Goal: Information Seeking & Learning: Learn about a topic

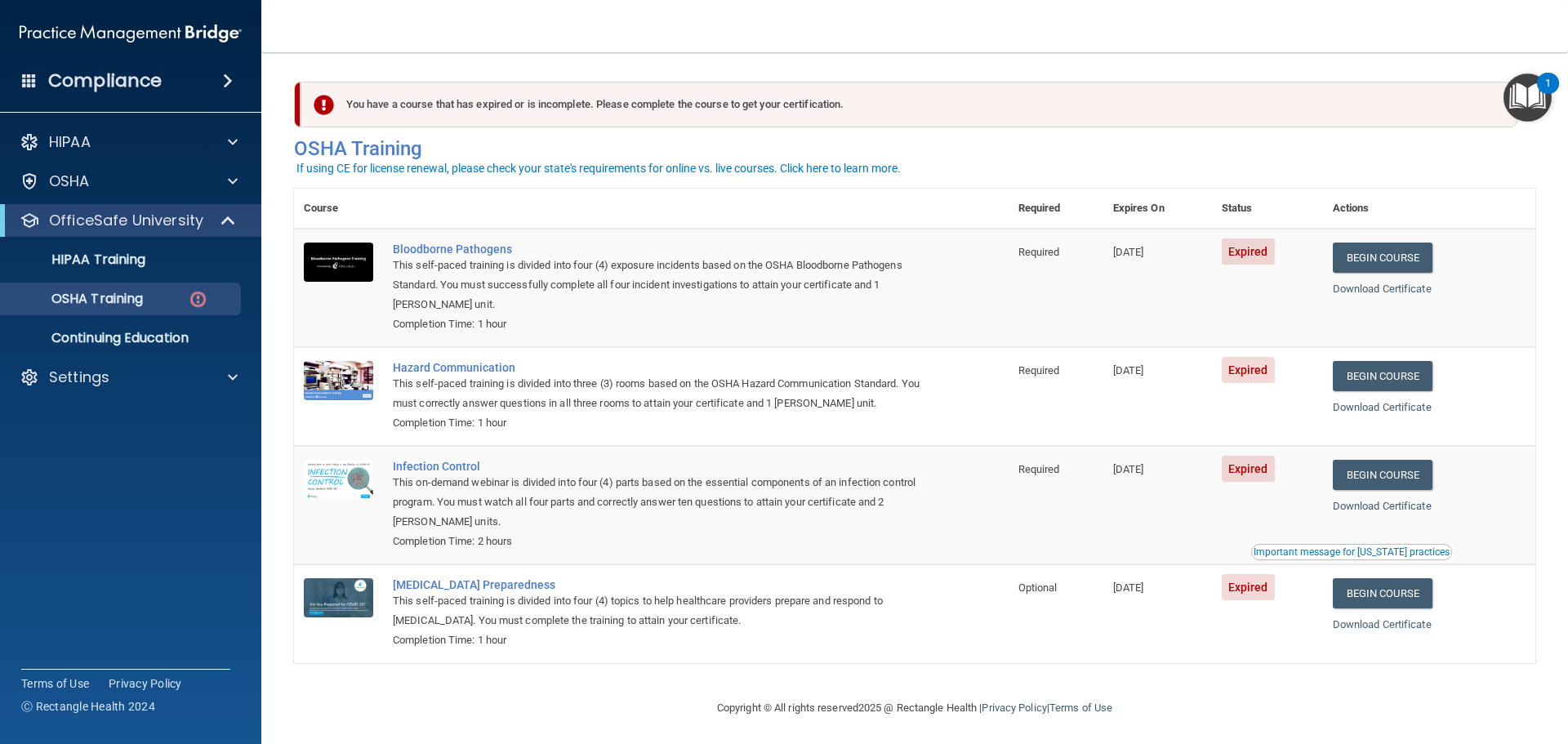
scroll to position [7, 0]
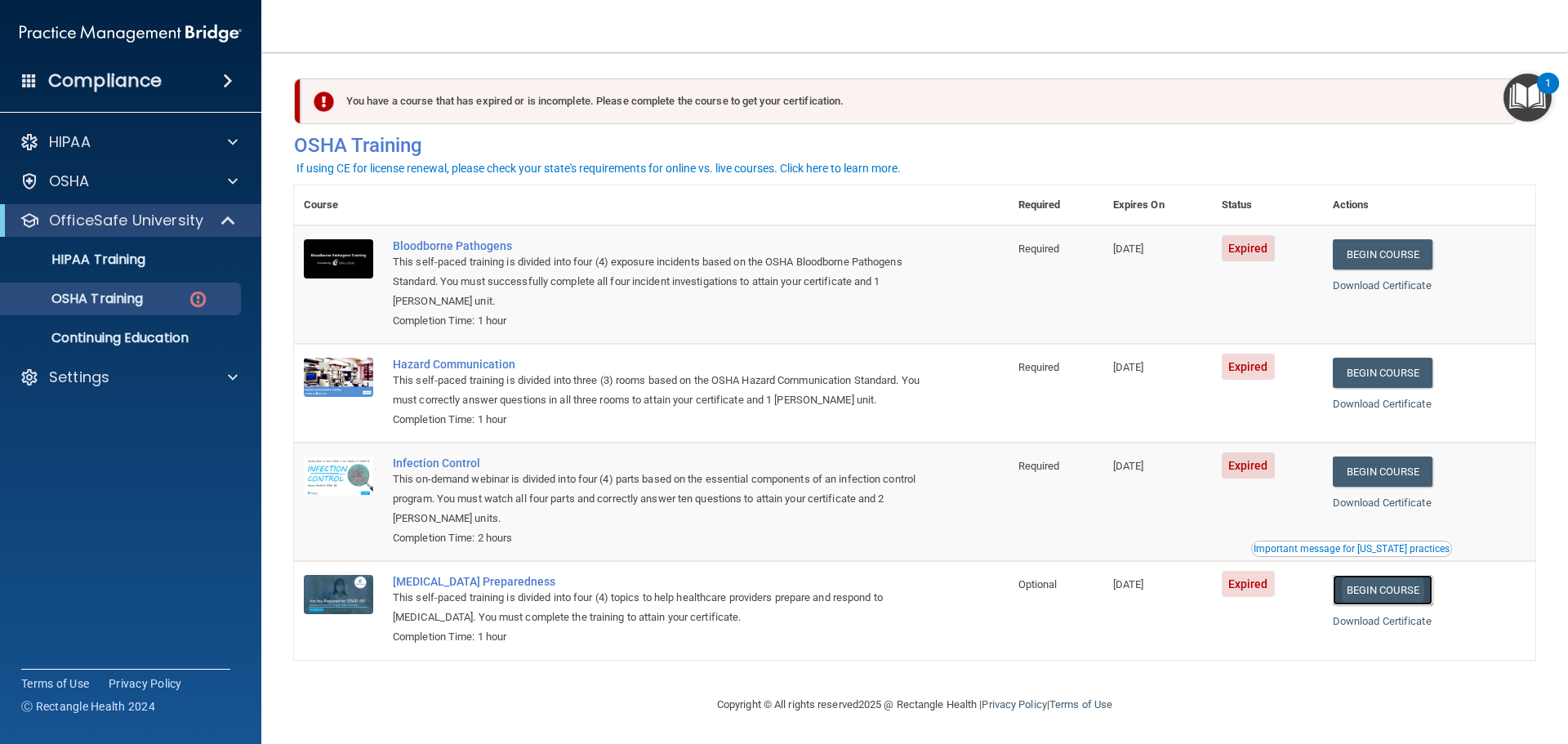
click at [1362, 580] on link "Begin Course" at bounding box center [1383, 589] width 100 height 31
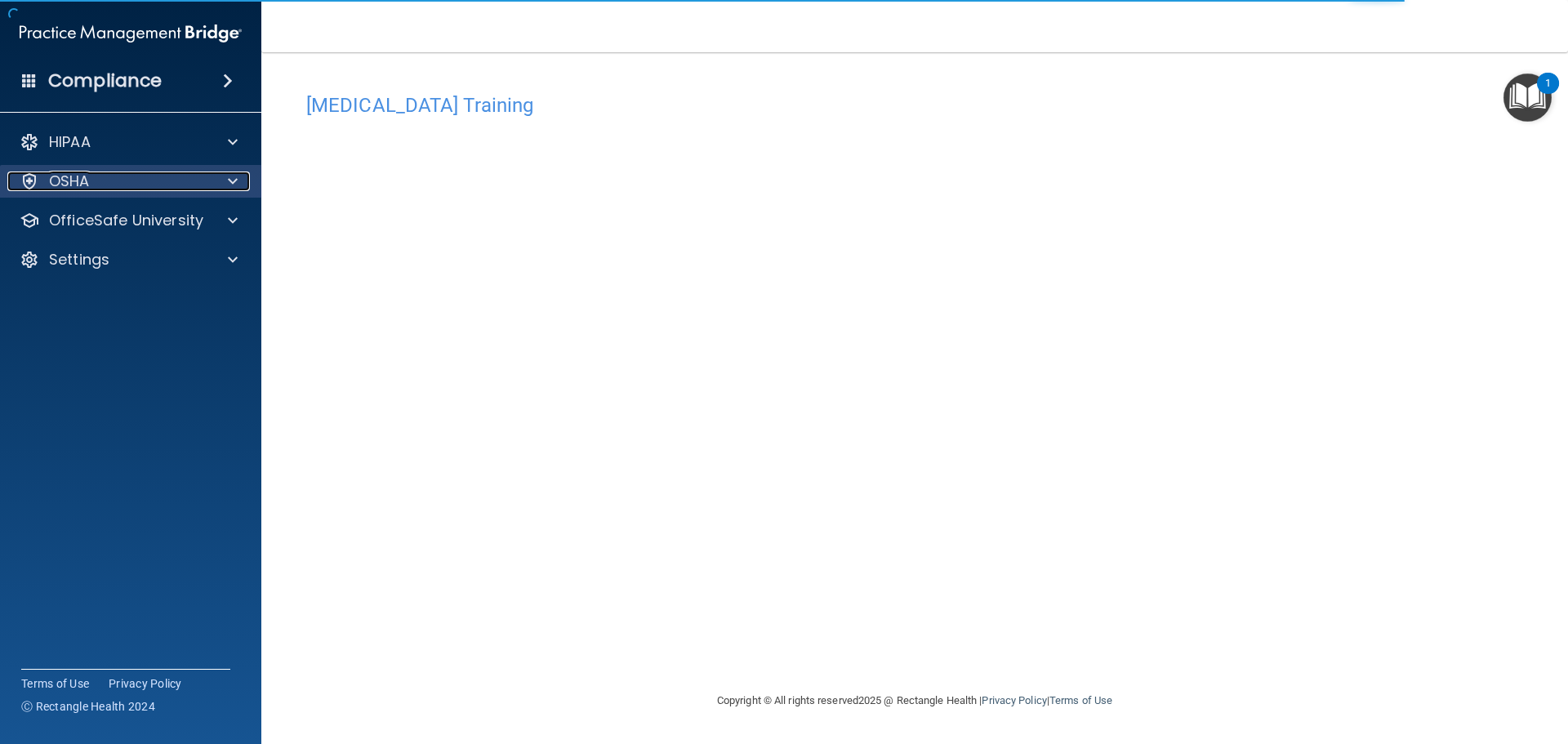
click at [222, 176] on div at bounding box center [230, 181] width 40 height 20
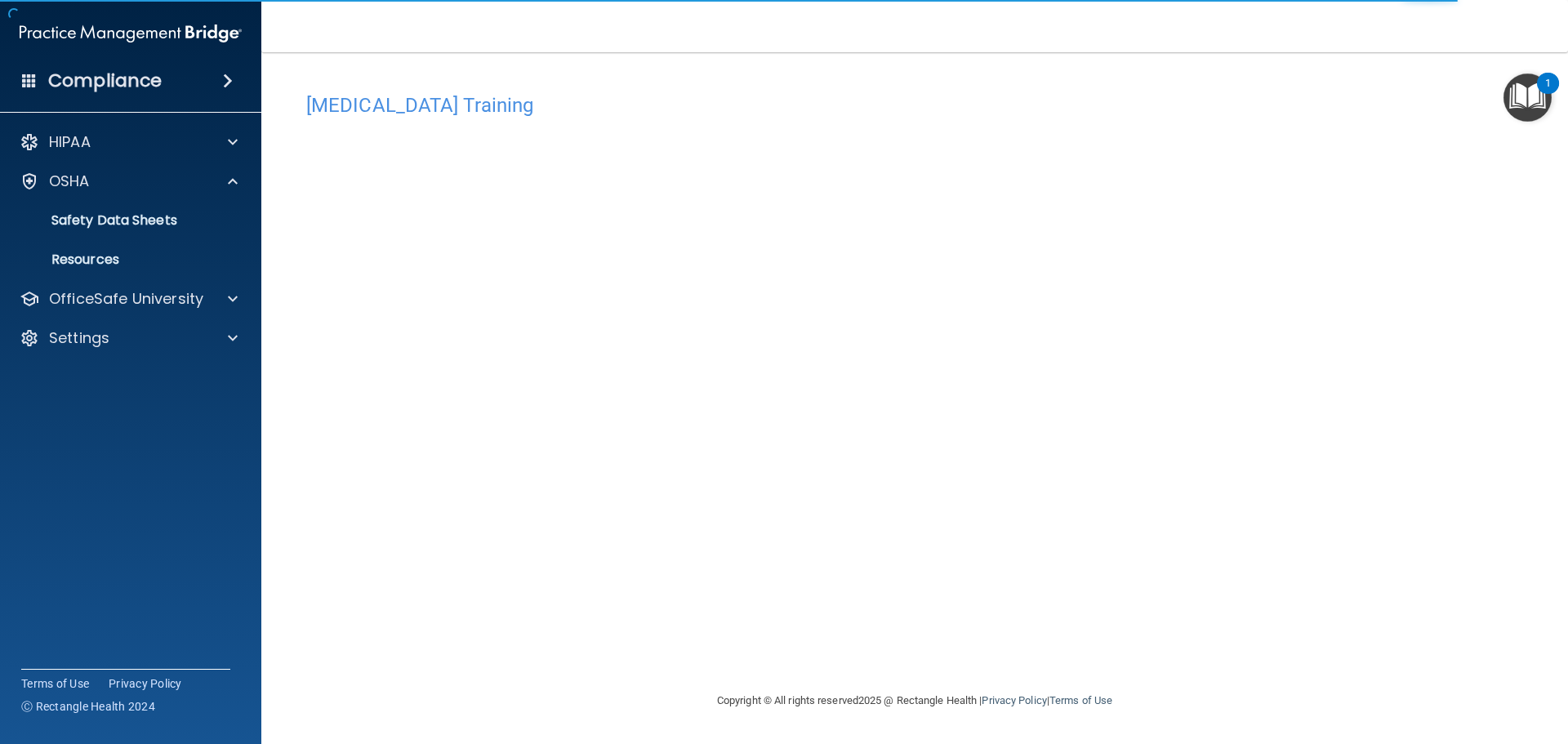
click at [1514, 89] on img "Open Resource Center, 1 new notification" at bounding box center [1528, 98] width 48 height 48
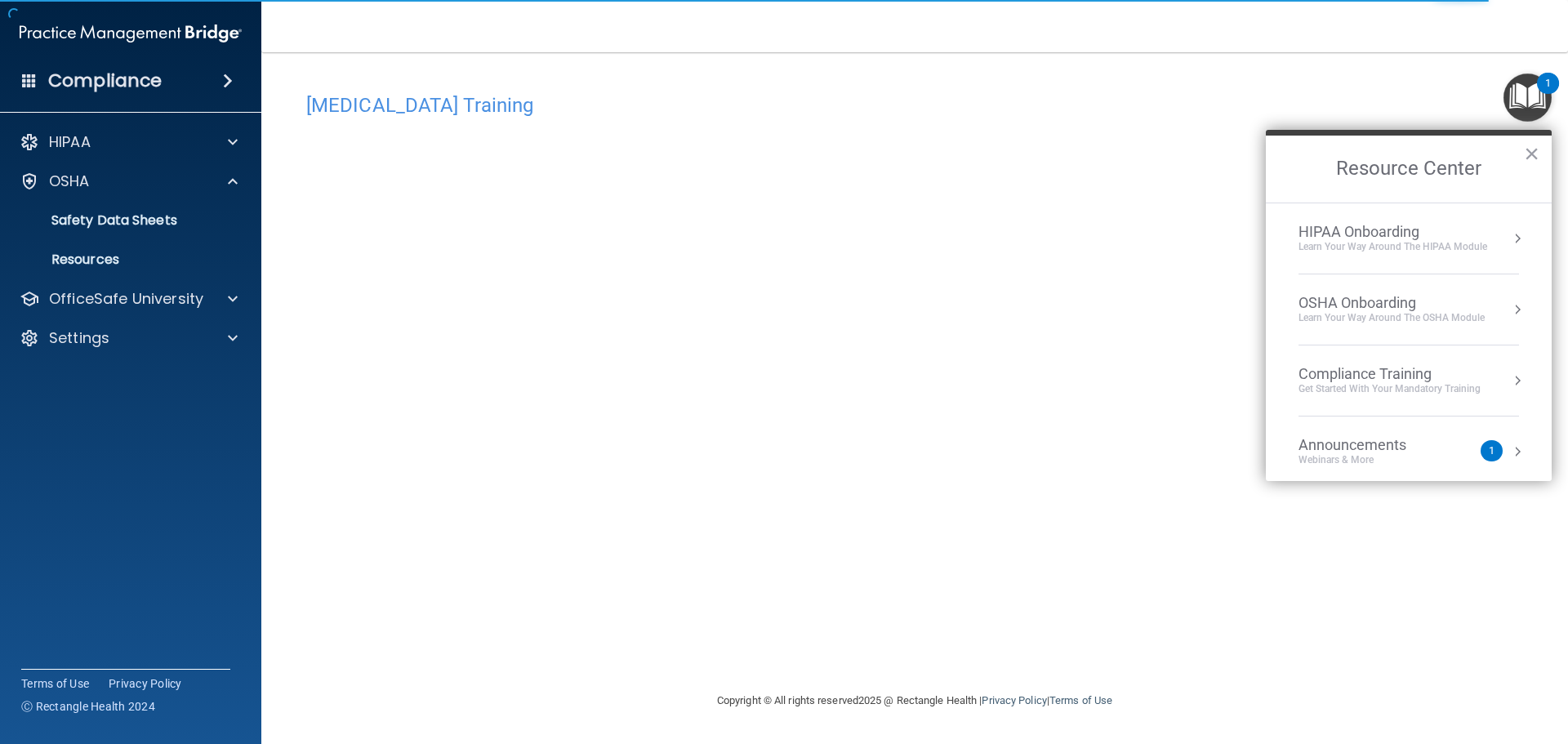
click at [1353, 398] on li "Compliance Training Get Started with your mandatory training" at bounding box center [1409, 381] width 221 height 71
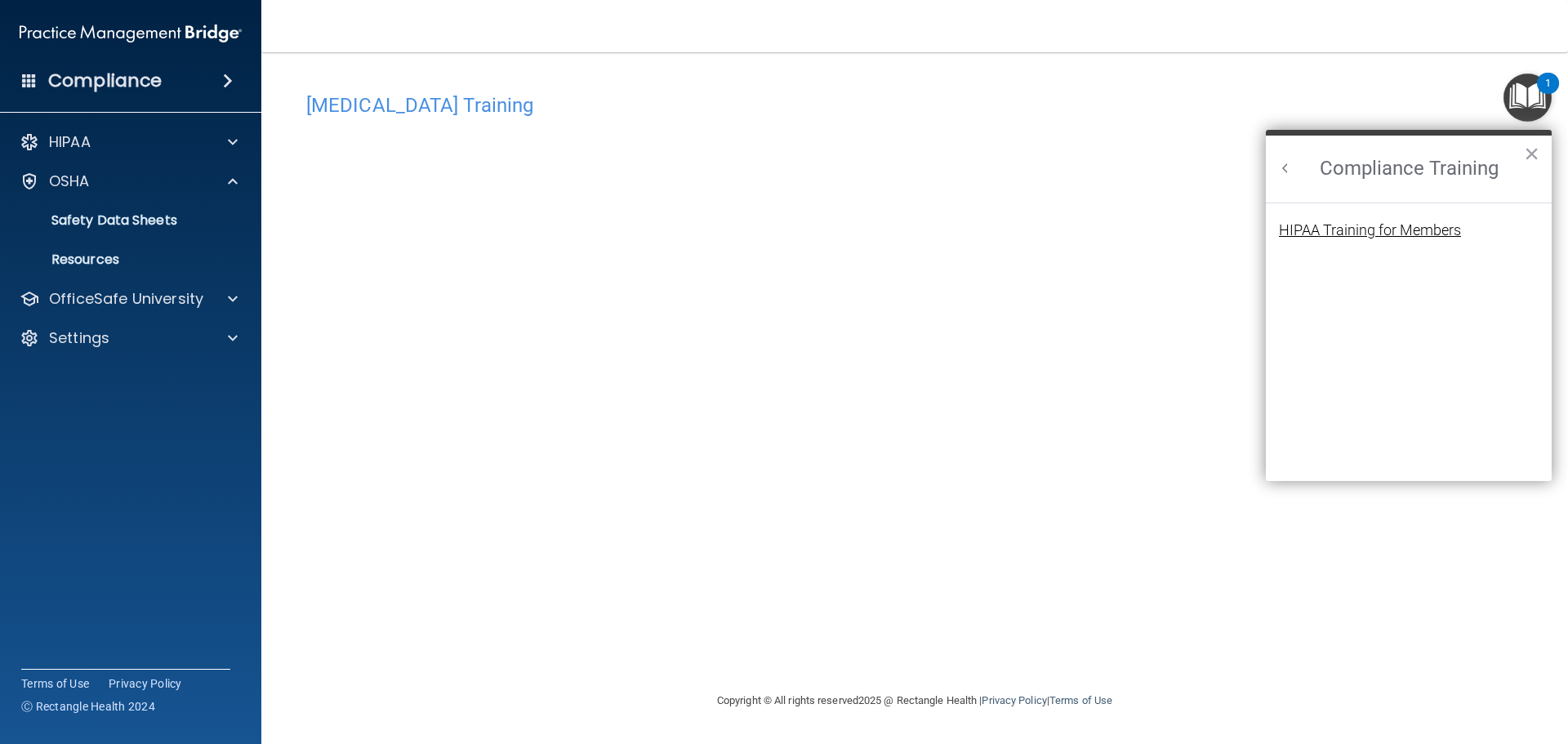
click at [1391, 232] on div "HIPAA Training for Members" at bounding box center [1370, 230] width 182 height 15
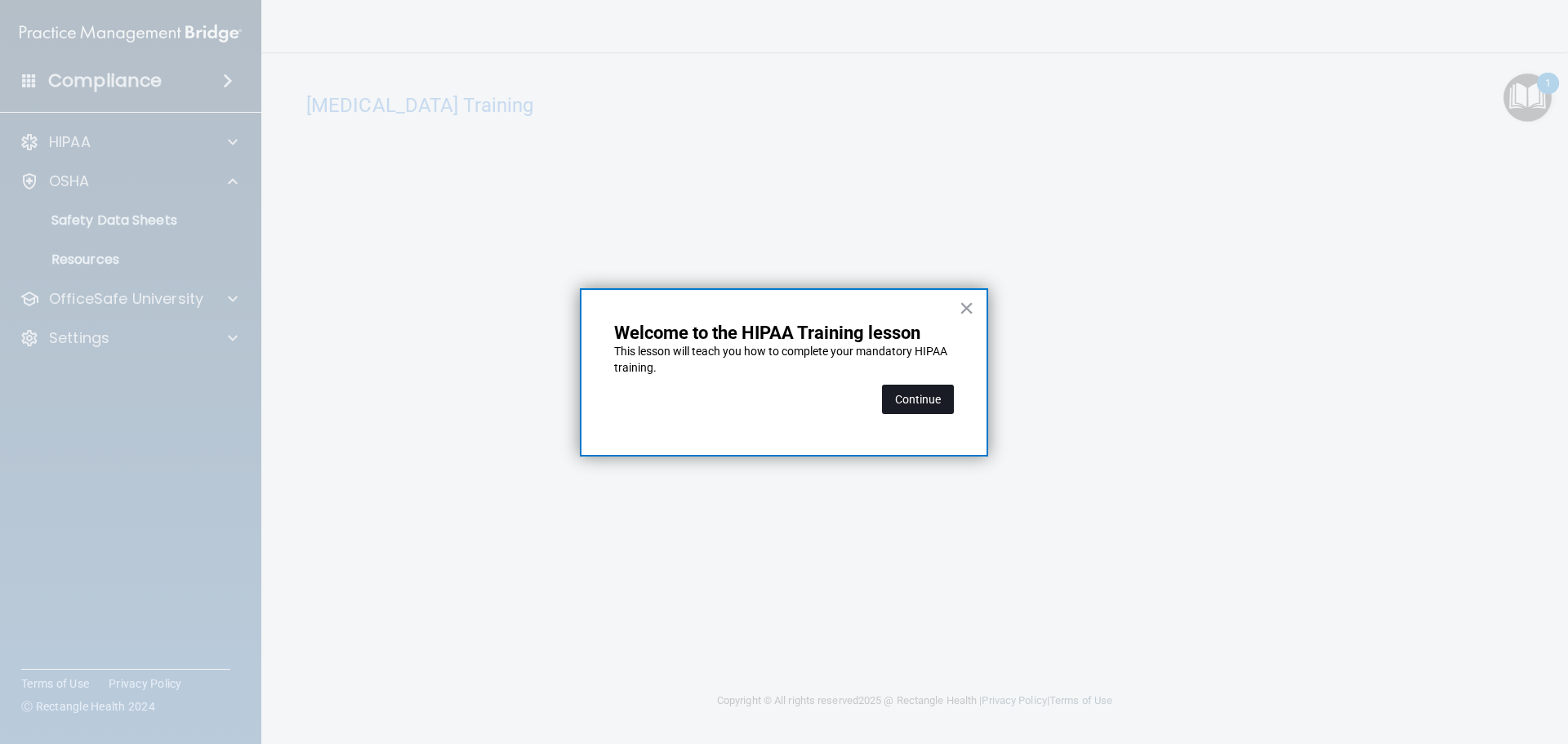
click at [910, 397] on button "Continue" at bounding box center [918, 399] width 72 height 30
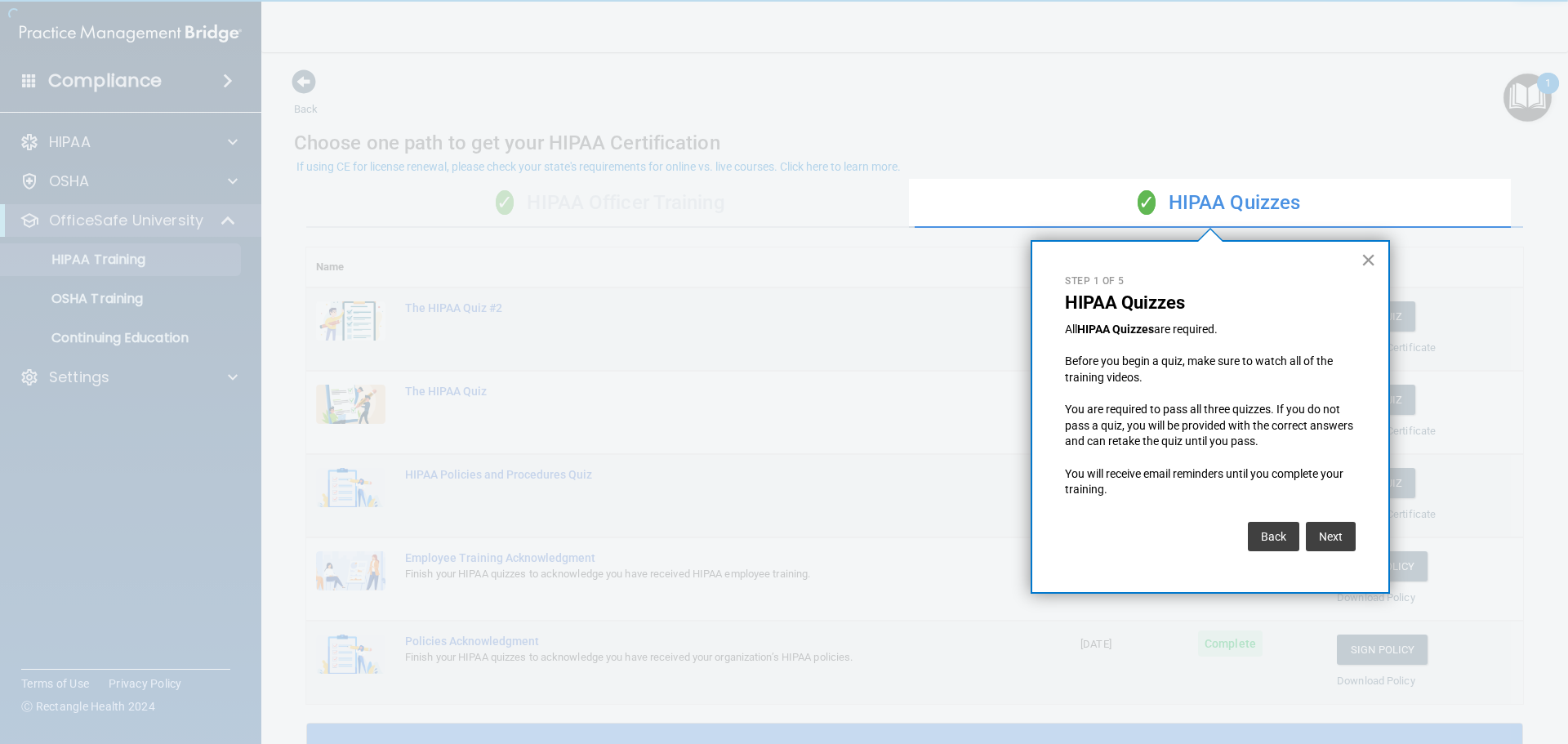
click at [1366, 253] on button "×" at bounding box center [1369, 259] width 16 height 27
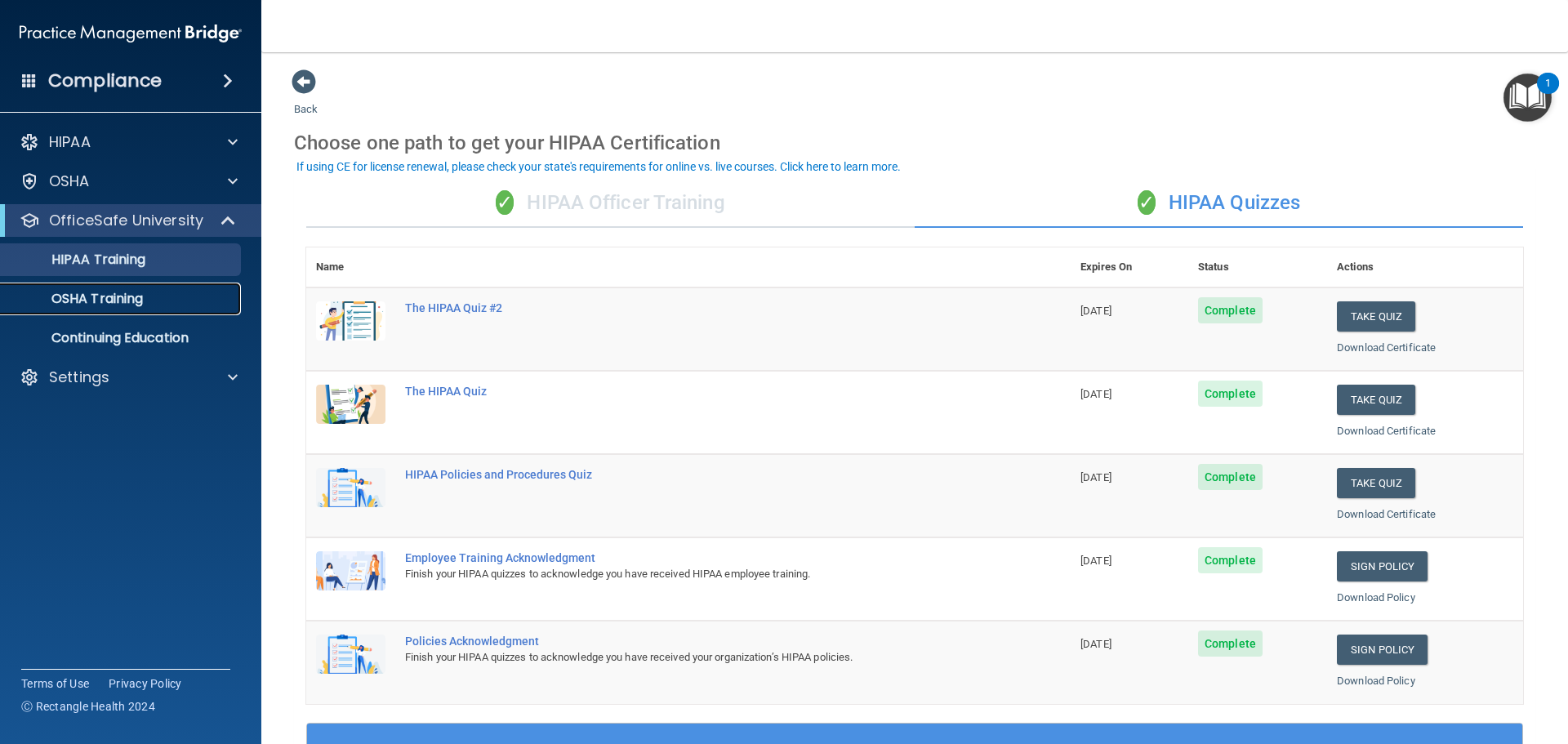
click at [89, 299] on p "OSHA Training" at bounding box center [77, 299] width 132 height 17
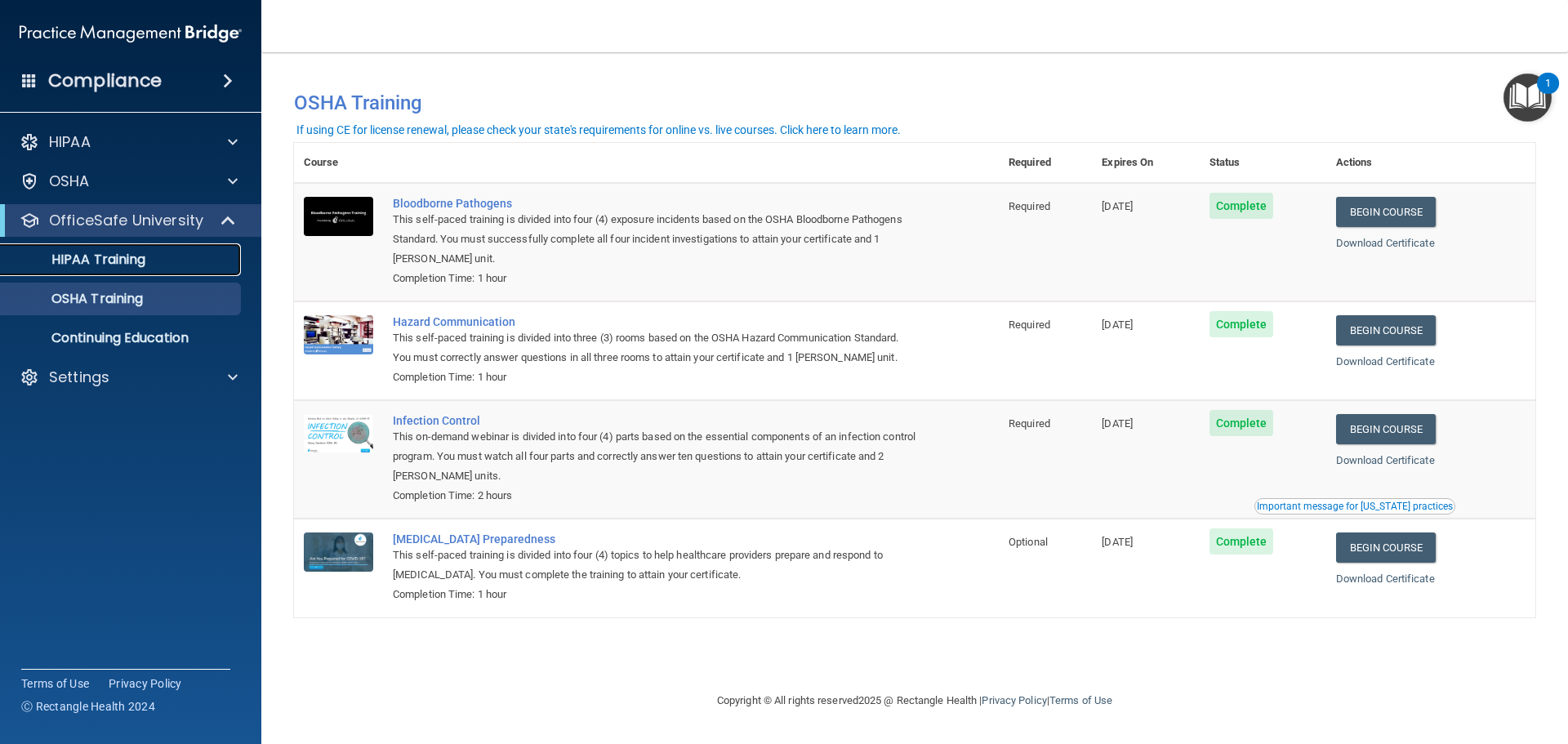
click at [109, 260] on p "HIPAA Training" at bounding box center [78, 259] width 135 height 17
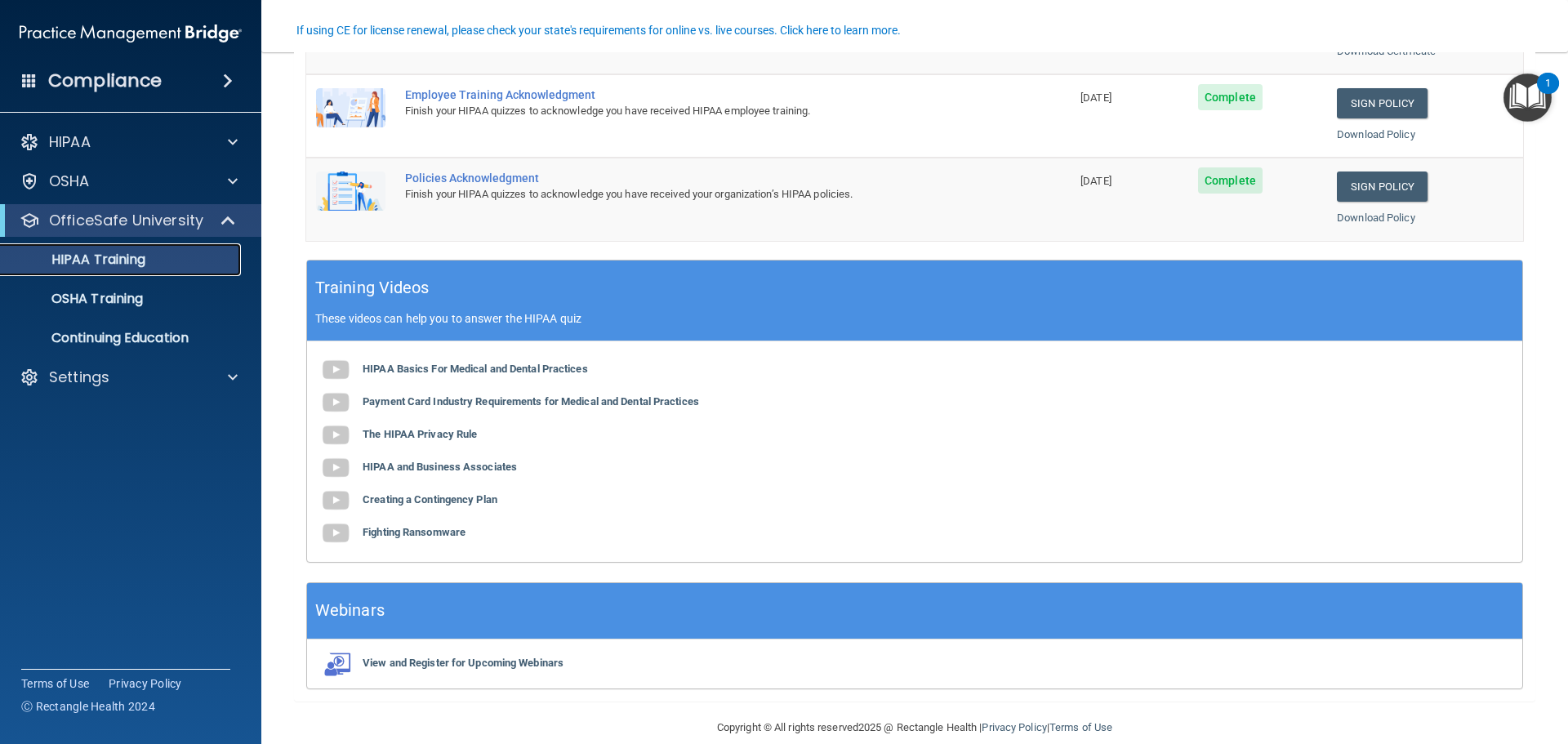
scroll to position [486, 0]
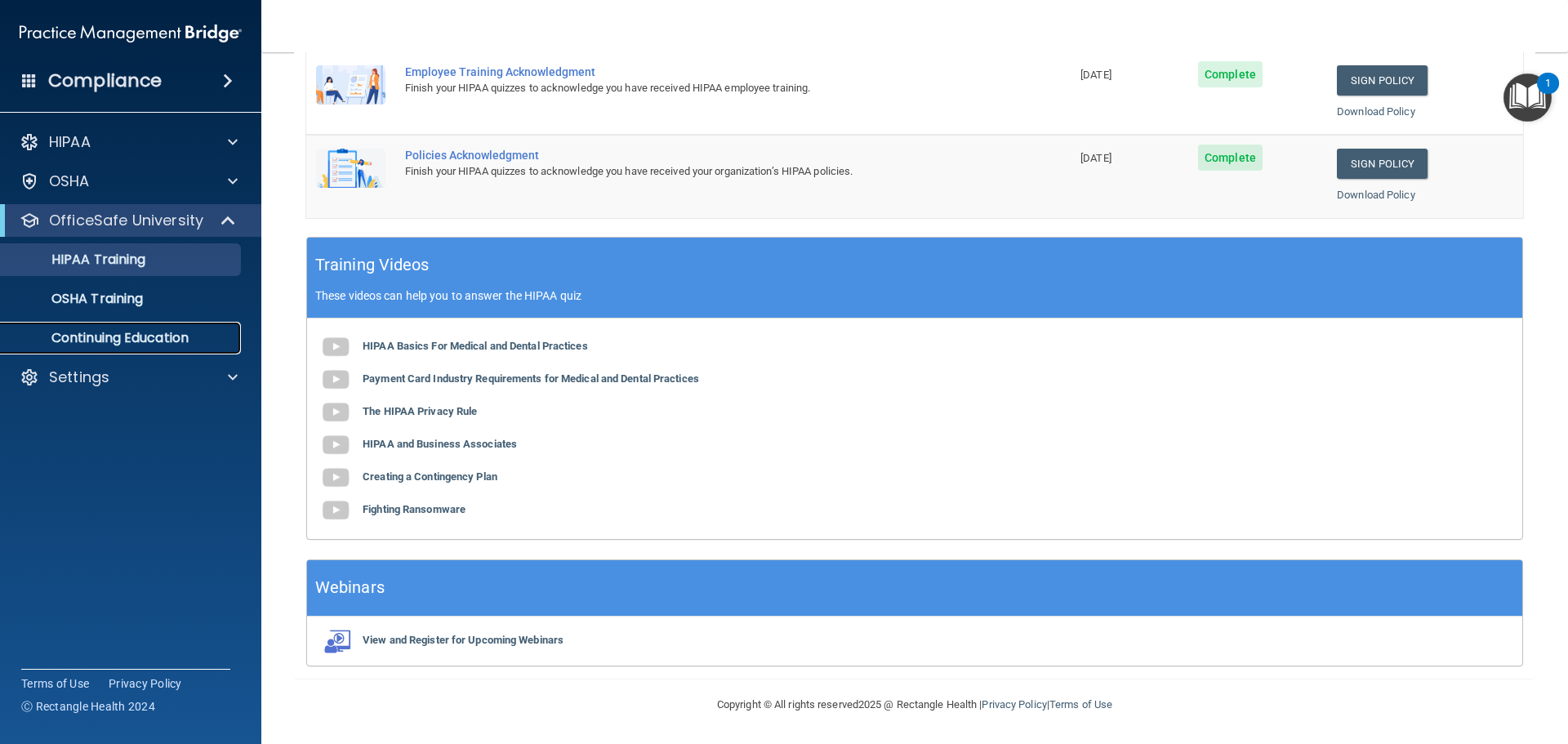
click at [105, 336] on p "Continuing Education" at bounding box center [122, 338] width 223 height 17
